Goal: Manage account settings

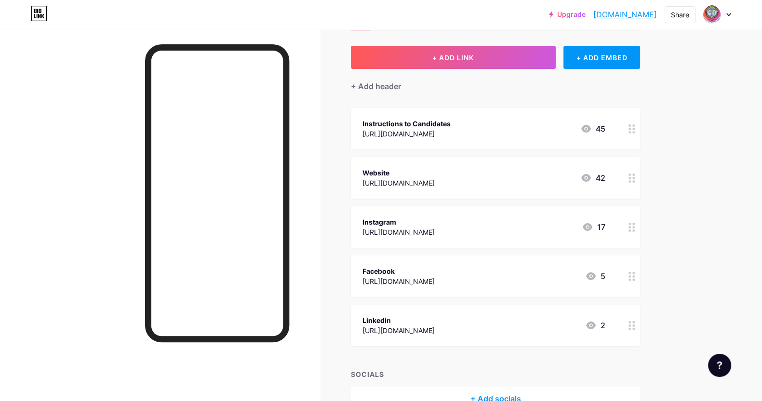
scroll to position [100, 0]
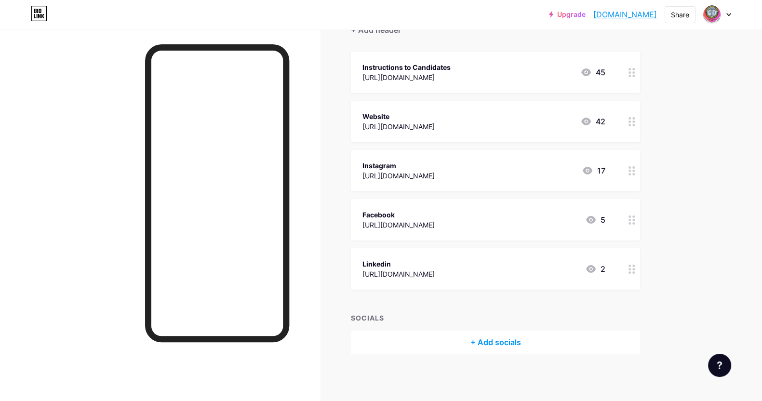
click at [592, 70] on icon at bounding box center [586, 73] width 12 height 12
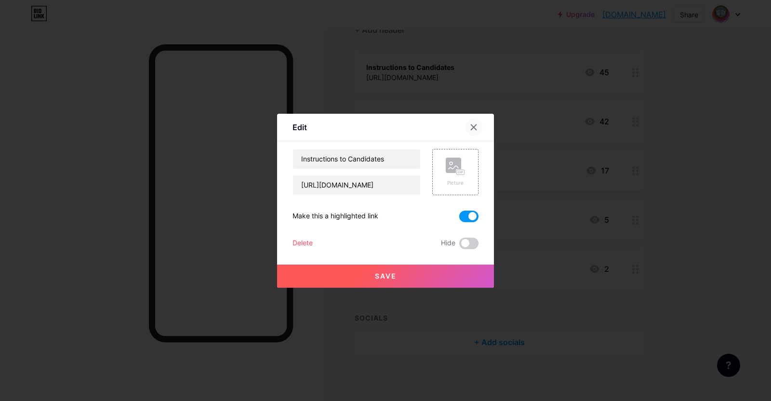
click at [468, 128] on div at bounding box center [473, 127] width 17 height 17
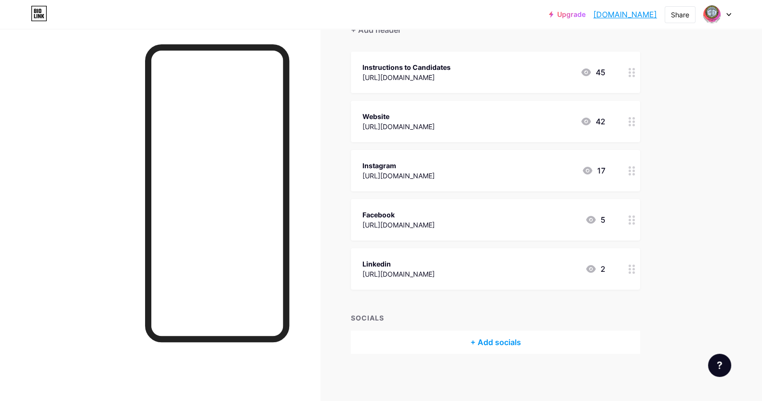
click at [605, 71] on div "45" at bounding box center [592, 73] width 25 height 12
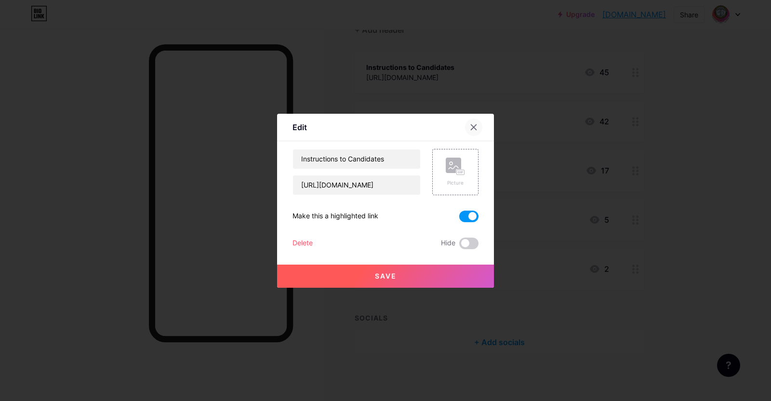
click at [475, 127] on icon at bounding box center [474, 127] width 8 height 8
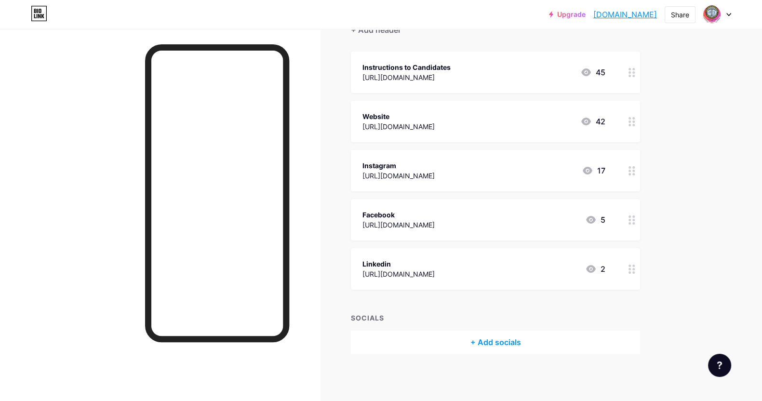
click at [588, 72] on icon at bounding box center [586, 73] width 12 height 12
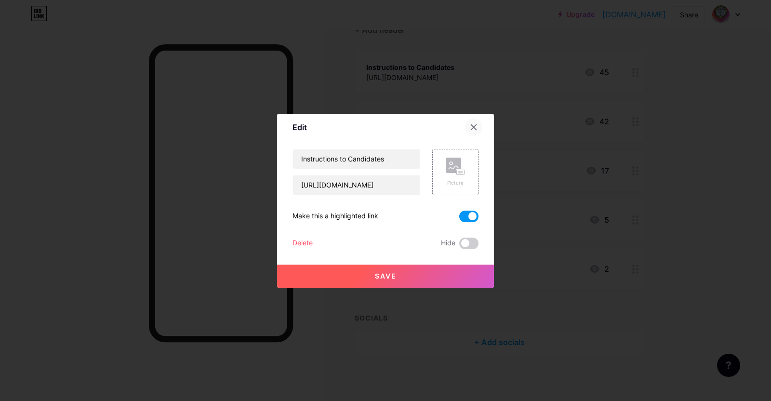
click at [475, 129] on icon at bounding box center [473, 126] width 5 height 5
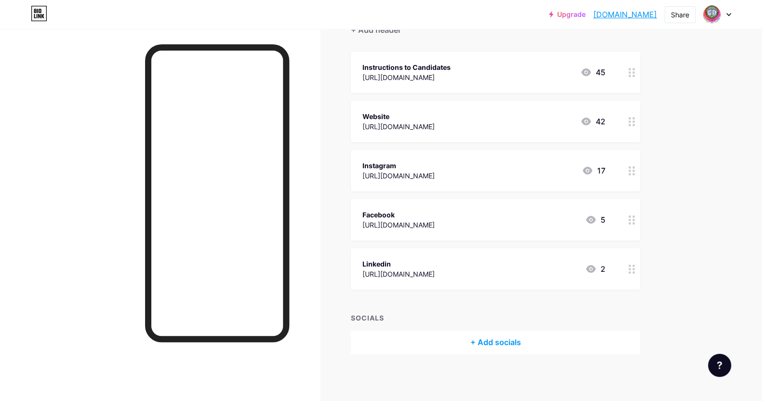
click at [606, 122] on div "42" at bounding box center [592, 122] width 25 height 12
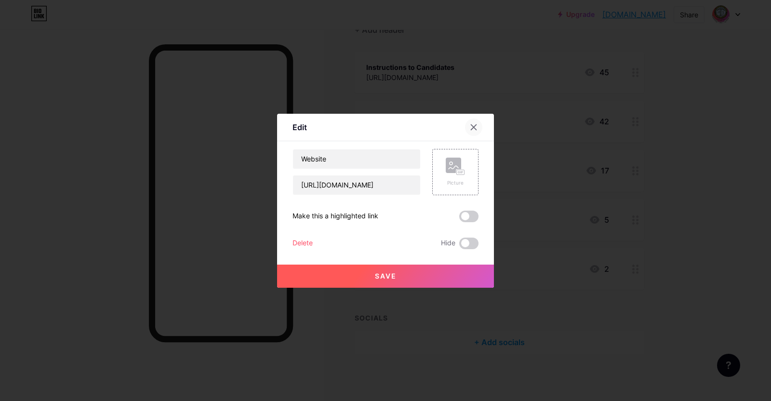
click at [477, 124] on div at bounding box center [473, 127] width 17 height 17
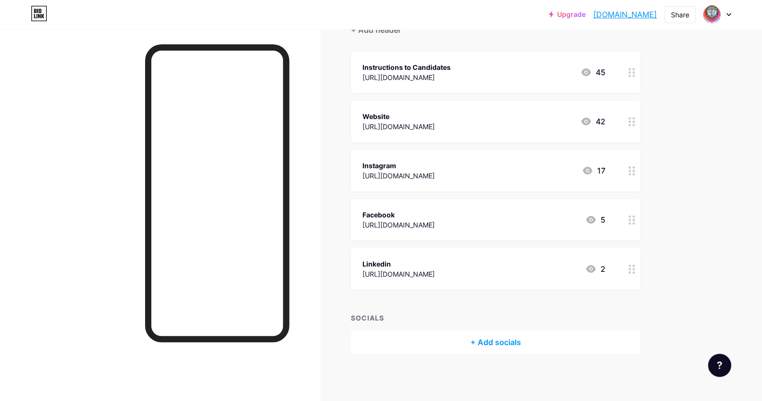
click at [584, 121] on icon at bounding box center [586, 122] width 12 height 12
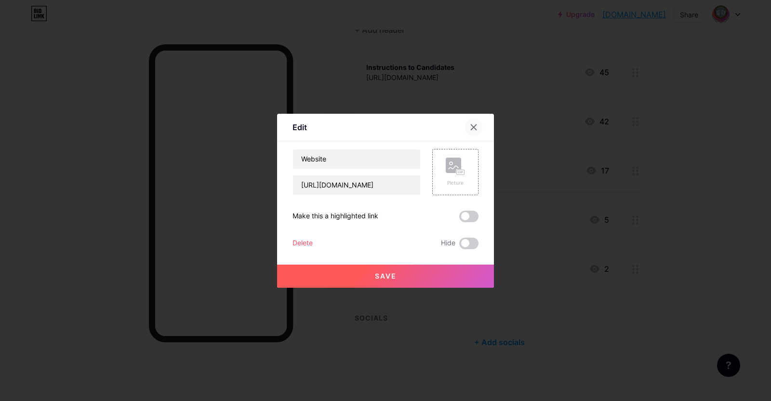
click at [477, 126] on div at bounding box center [473, 127] width 17 height 17
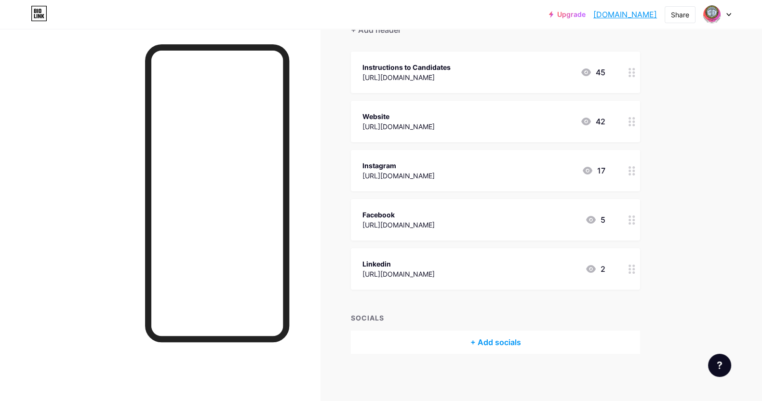
click at [606, 165] on div "17" at bounding box center [594, 171] width 24 height 12
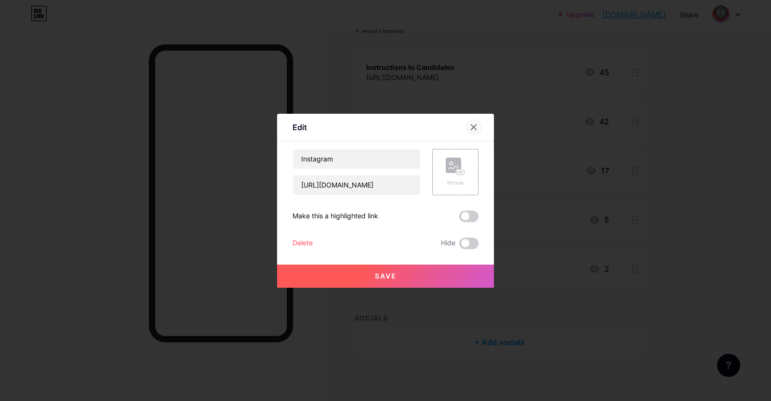
click at [474, 127] on icon at bounding box center [473, 126] width 5 height 5
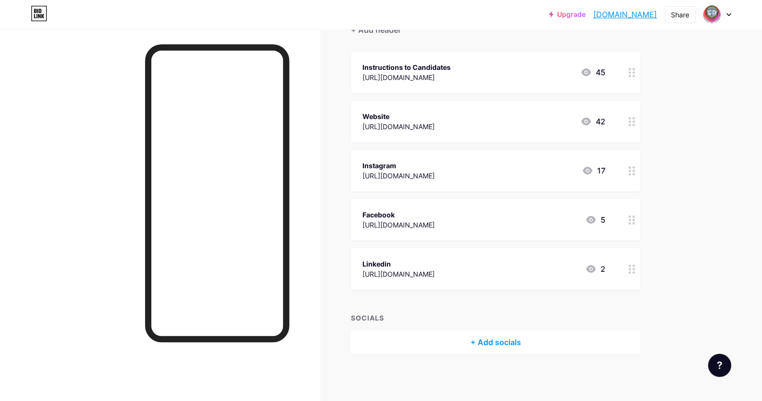
click at [692, 167] on div "Upgrade srmuniversity.b... [DOMAIN_NAME] Share Switch accounts [GEOGRAPHIC_DATA…" at bounding box center [381, 151] width 762 height 502
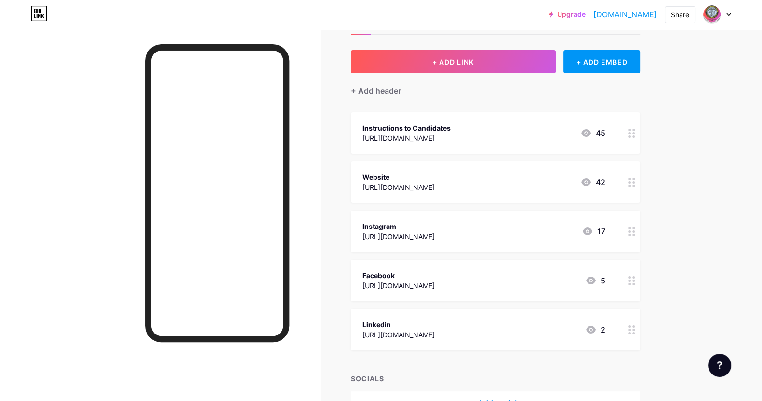
scroll to position [38, 0]
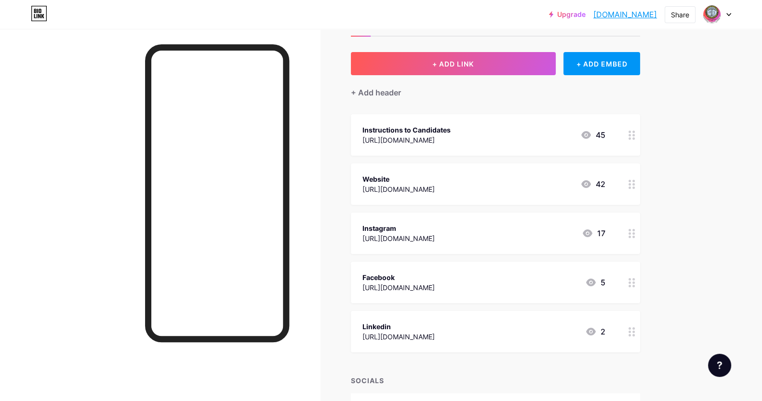
click at [424, 188] on div "[URL][DOMAIN_NAME]" at bounding box center [399, 189] width 72 height 10
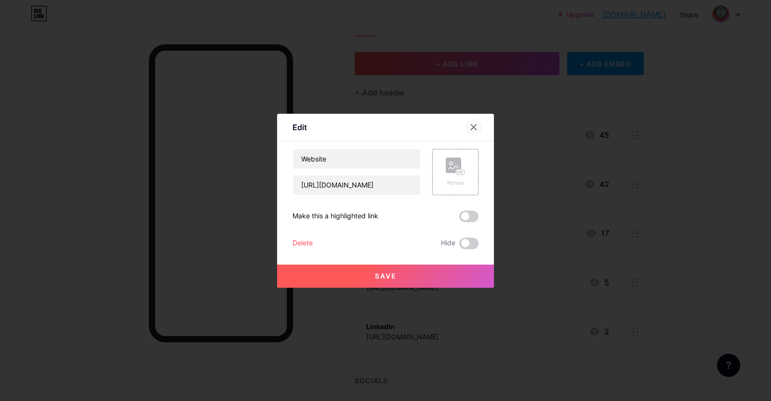
click at [472, 128] on icon at bounding box center [474, 127] width 8 height 8
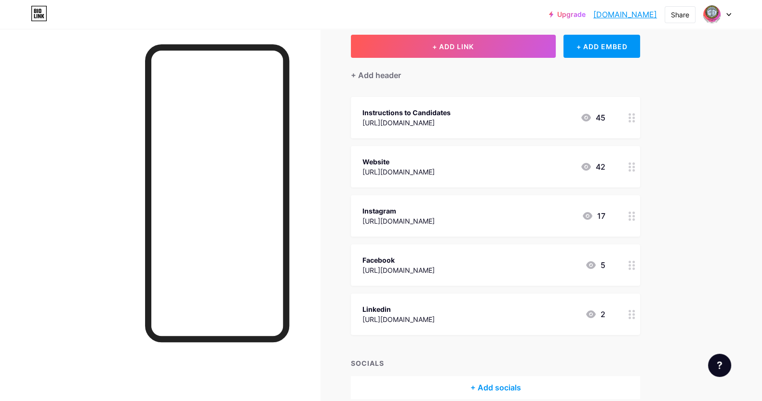
scroll to position [0, 0]
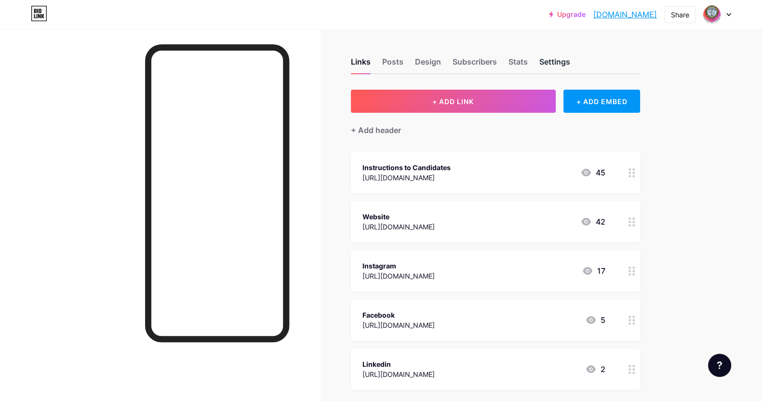
click at [557, 61] on div "Settings" at bounding box center [554, 64] width 31 height 17
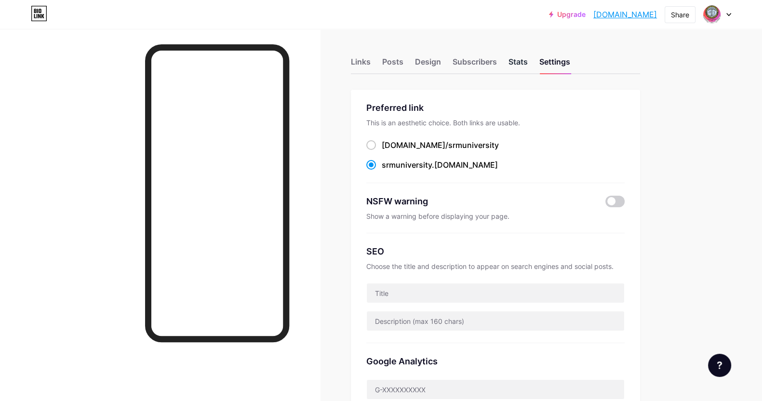
click at [528, 60] on div "Stats" at bounding box center [518, 64] width 19 height 17
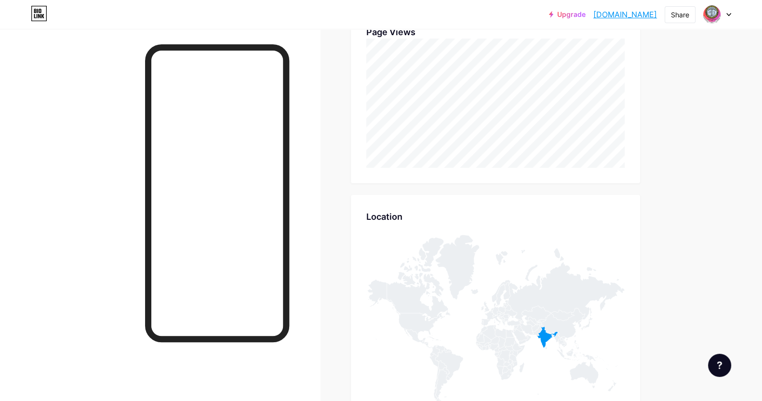
scroll to position [433, 0]
